Goal: Find contact information: Find contact information

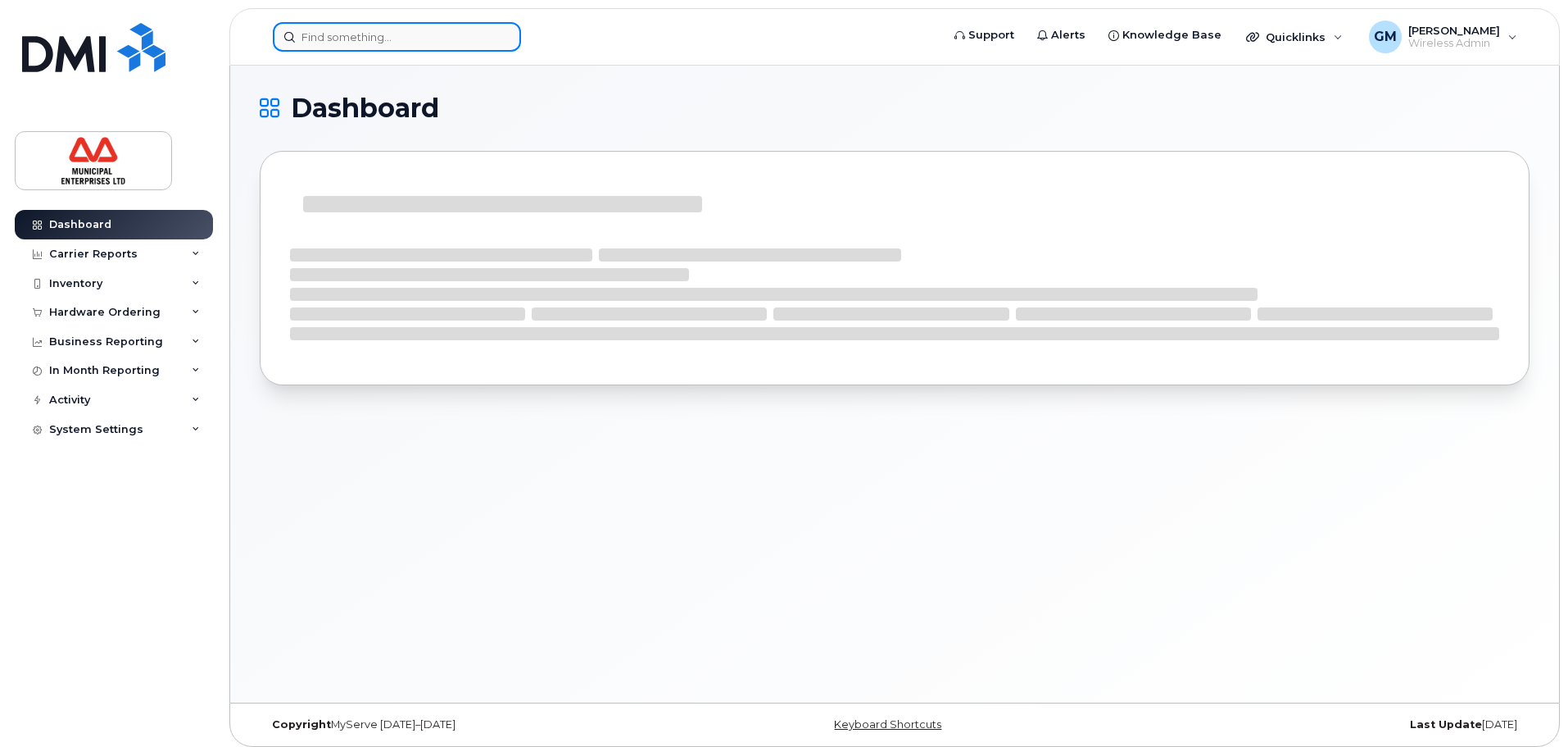
click at [316, 39] on input at bounding box center [397, 37] width 248 height 29
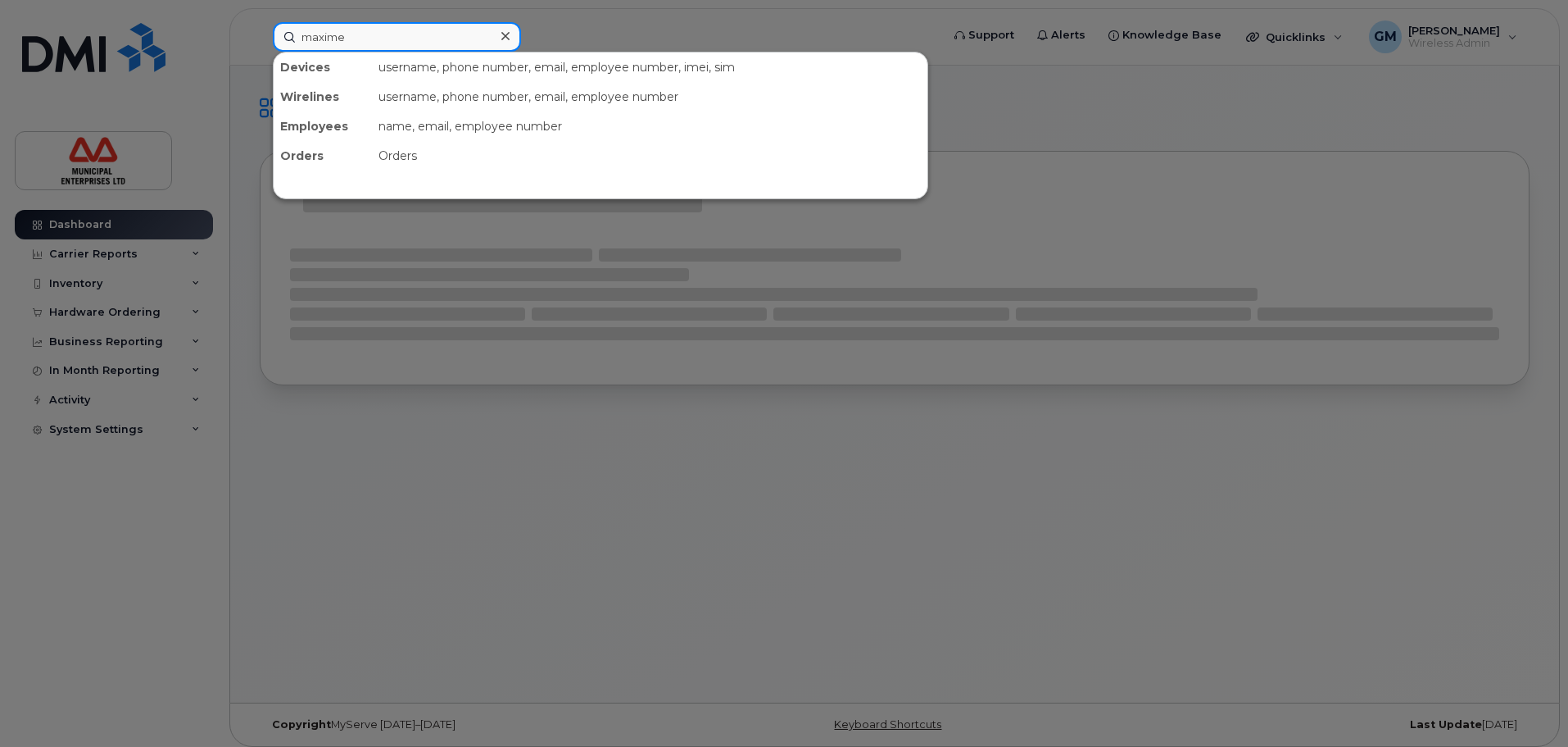
type input "maxime"
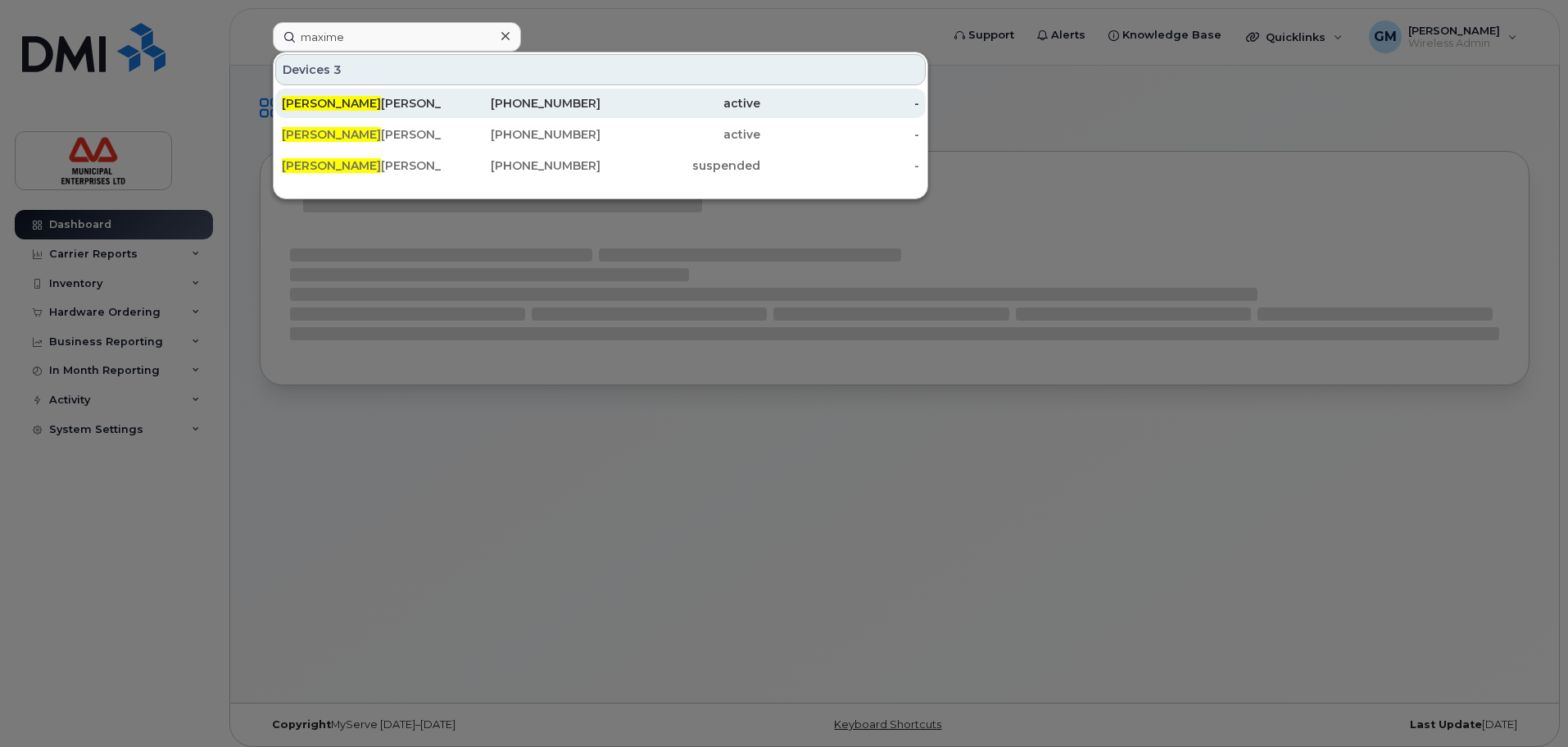
click at [387, 97] on div "Maxime Lafreniere Co Op" at bounding box center [362, 103] width 160 height 17
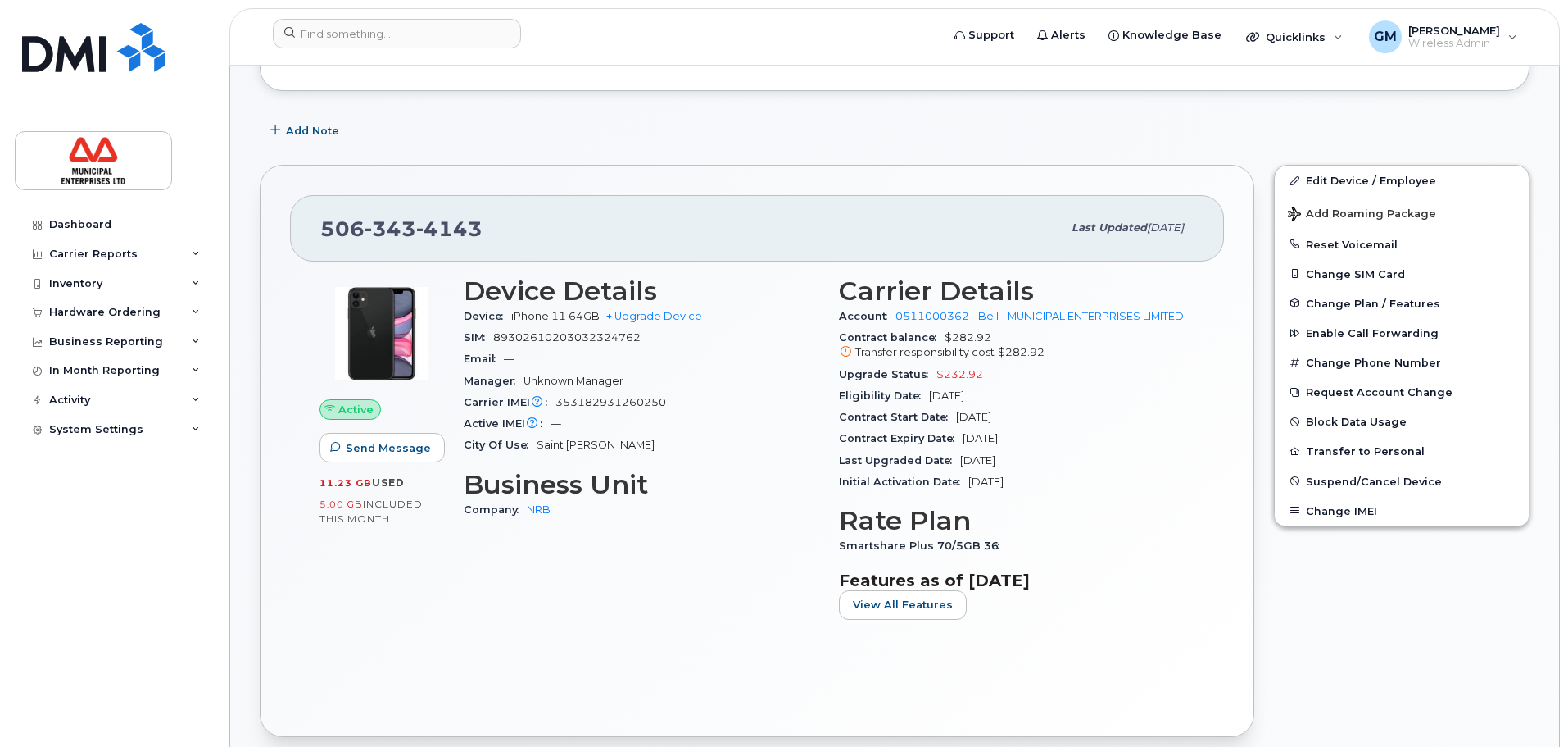
scroll to position [246, 0]
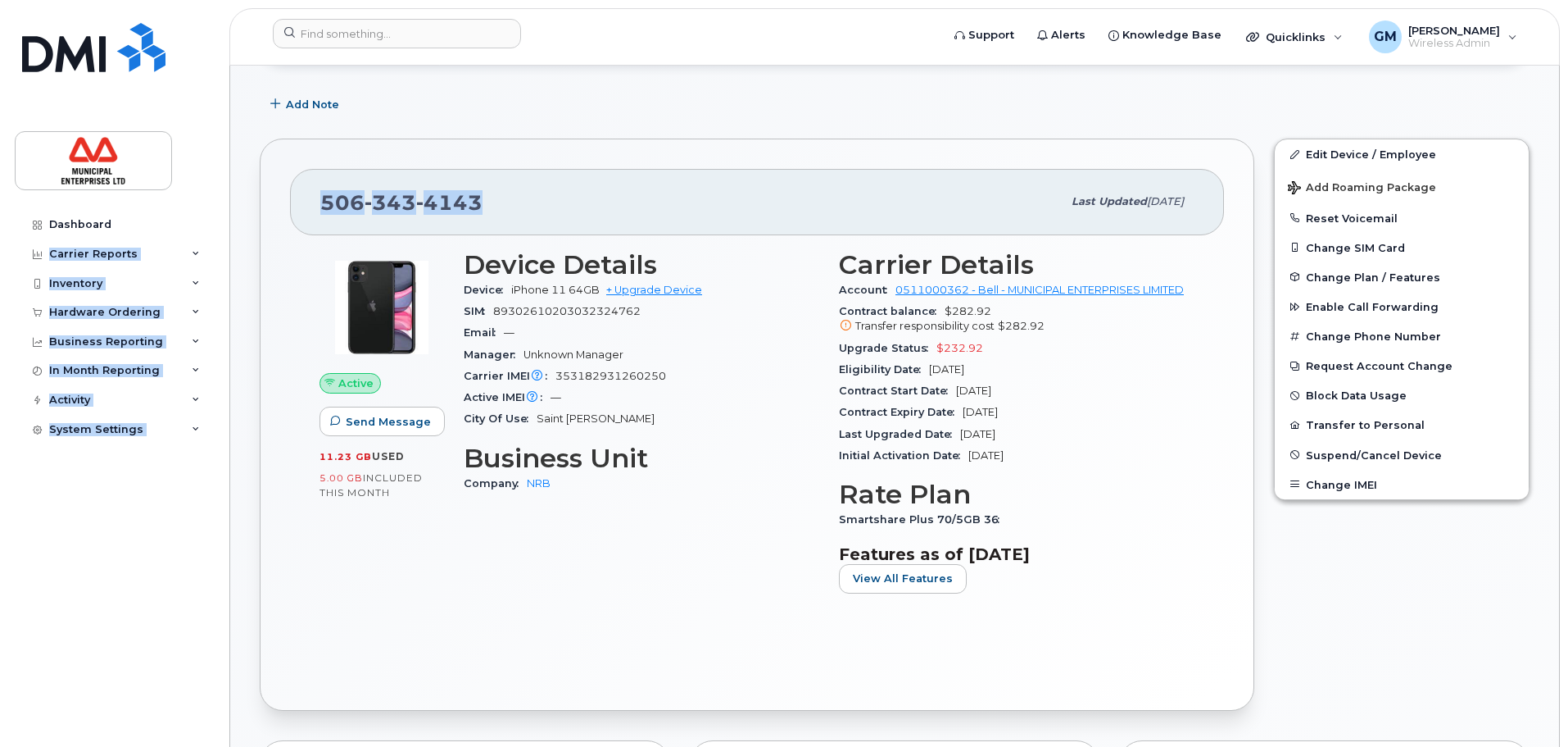
drag, startPoint x: 542, startPoint y: 198, endPoint x: 191, endPoint y: 202, distance: 351.0
drag, startPoint x: 372, startPoint y: 214, endPoint x: 395, endPoint y: 211, distance: 23.2
click at [372, 214] on span "343" at bounding box center [391, 202] width 52 height 24
click at [518, 196] on div "[PHONE_NUMBER]" at bounding box center [691, 201] width 742 height 34
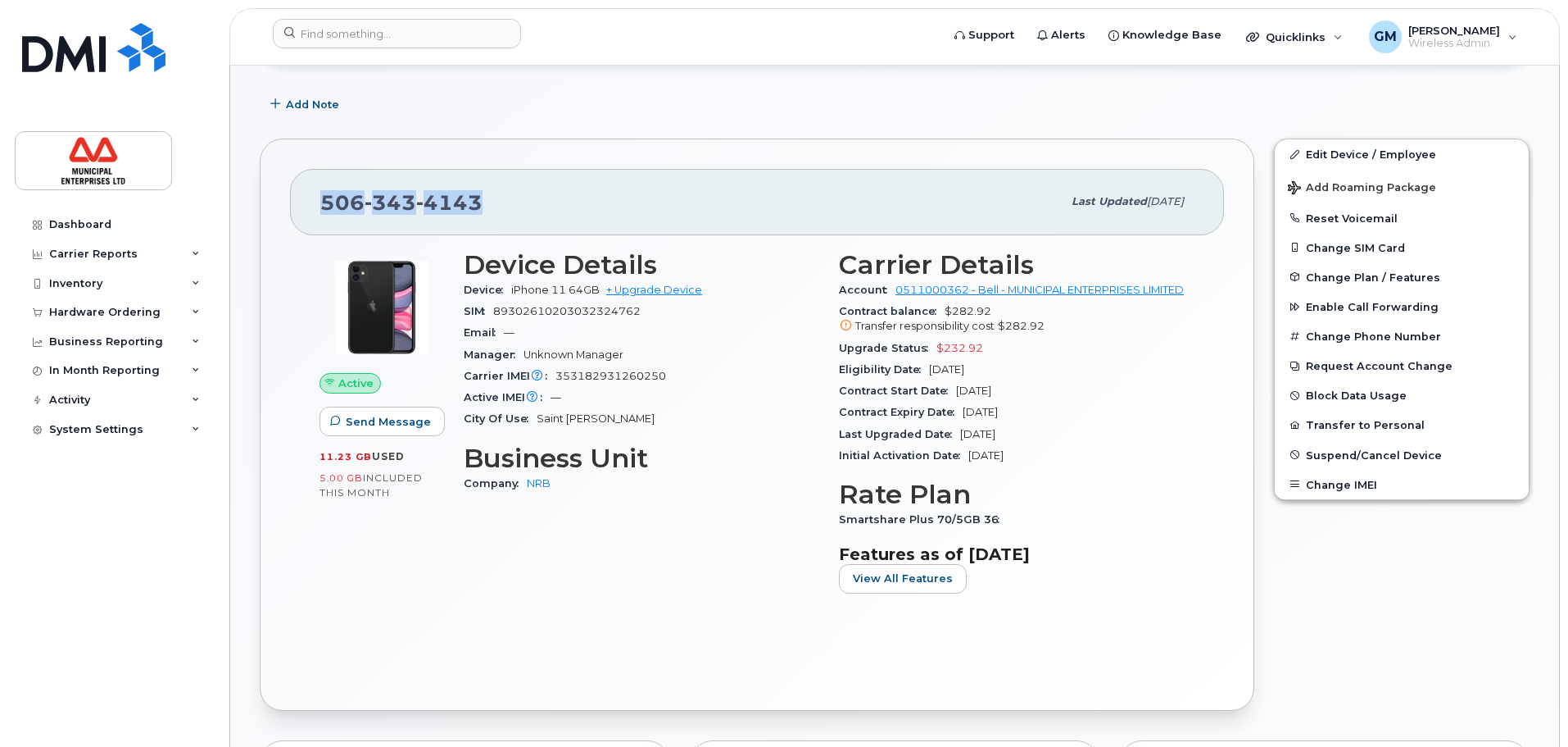
drag, startPoint x: 514, startPoint y: 198, endPoint x: 317, endPoint y: 195, distance: 197.0
click at [317, 195] on div "[PHONE_NUMBER] Last updated [DATE]" at bounding box center [757, 202] width 934 height 66
copy span "[PHONE_NUMBER]"
